Goal: Task Accomplishment & Management: Use online tool/utility

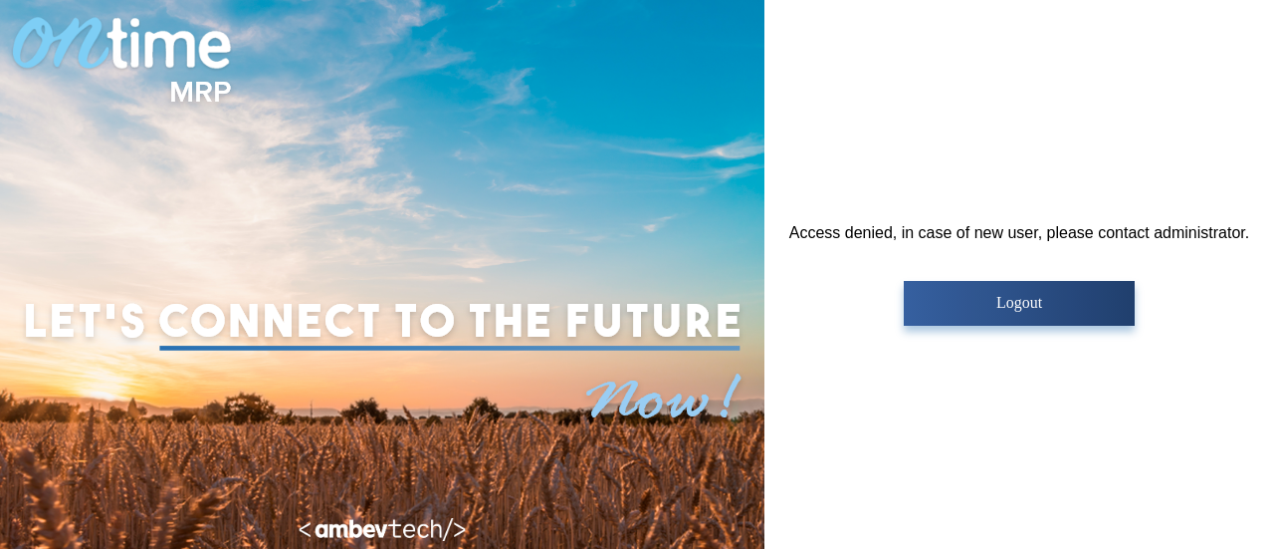
click at [1049, 302] on p "Logout" at bounding box center [1019, 303] width 218 height 18
click at [942, 294] on p "Logout" at bounding box center [1019, 303] width 218 height 18
click at [965, 312] on p "Logout" at bounding box center [1019, 303] width 218 height 18
click at [991, 318] on button "Logout" at bounding box center [1019, 303] width 230 height 45
